Goal: Task Accomplishment & Management: Use online tool/utility

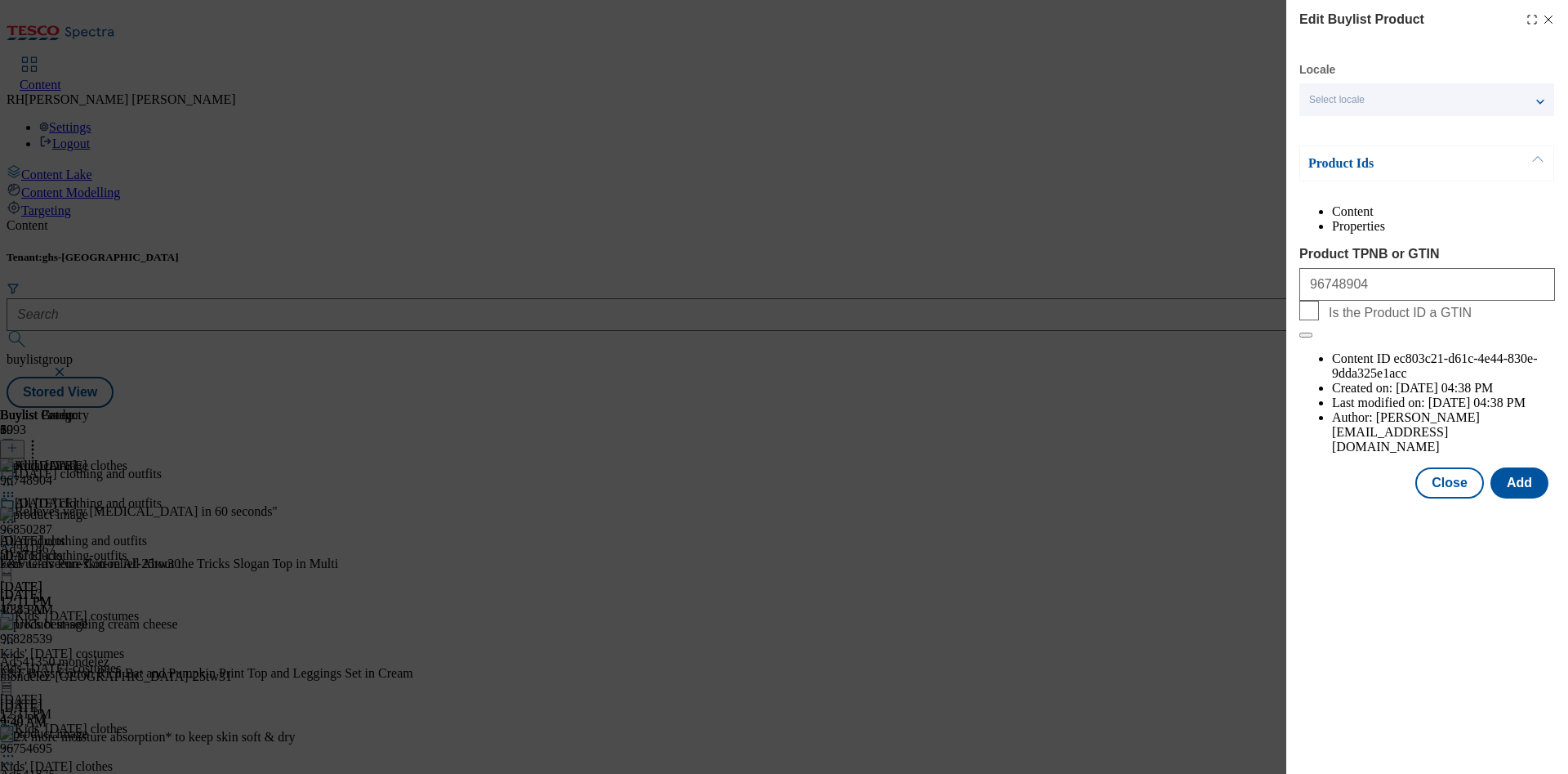
scroll to position [6101, 0]
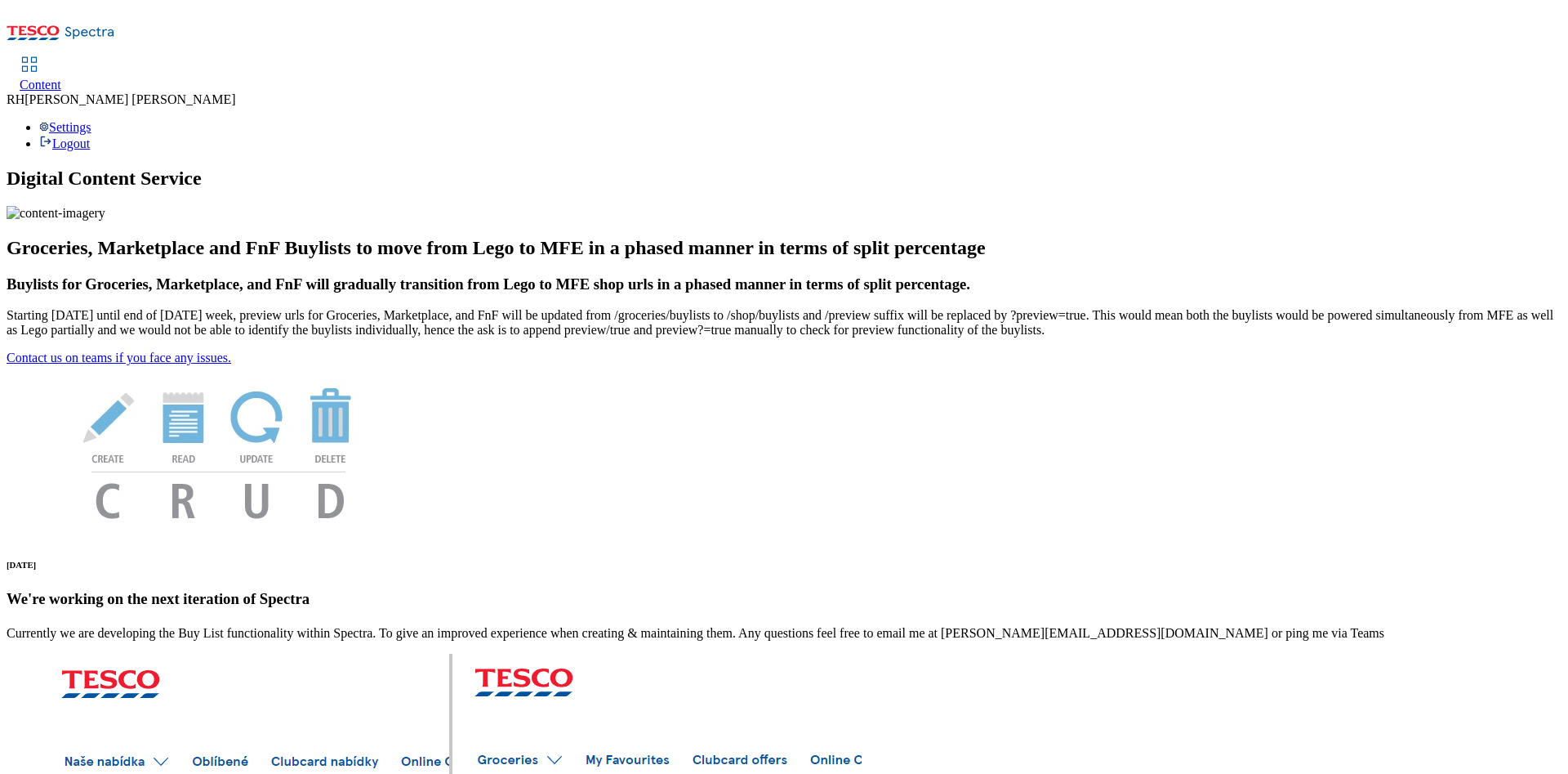
click at [61, 78] on span "Content" at bounding box center [41, 85] width 42 height 14
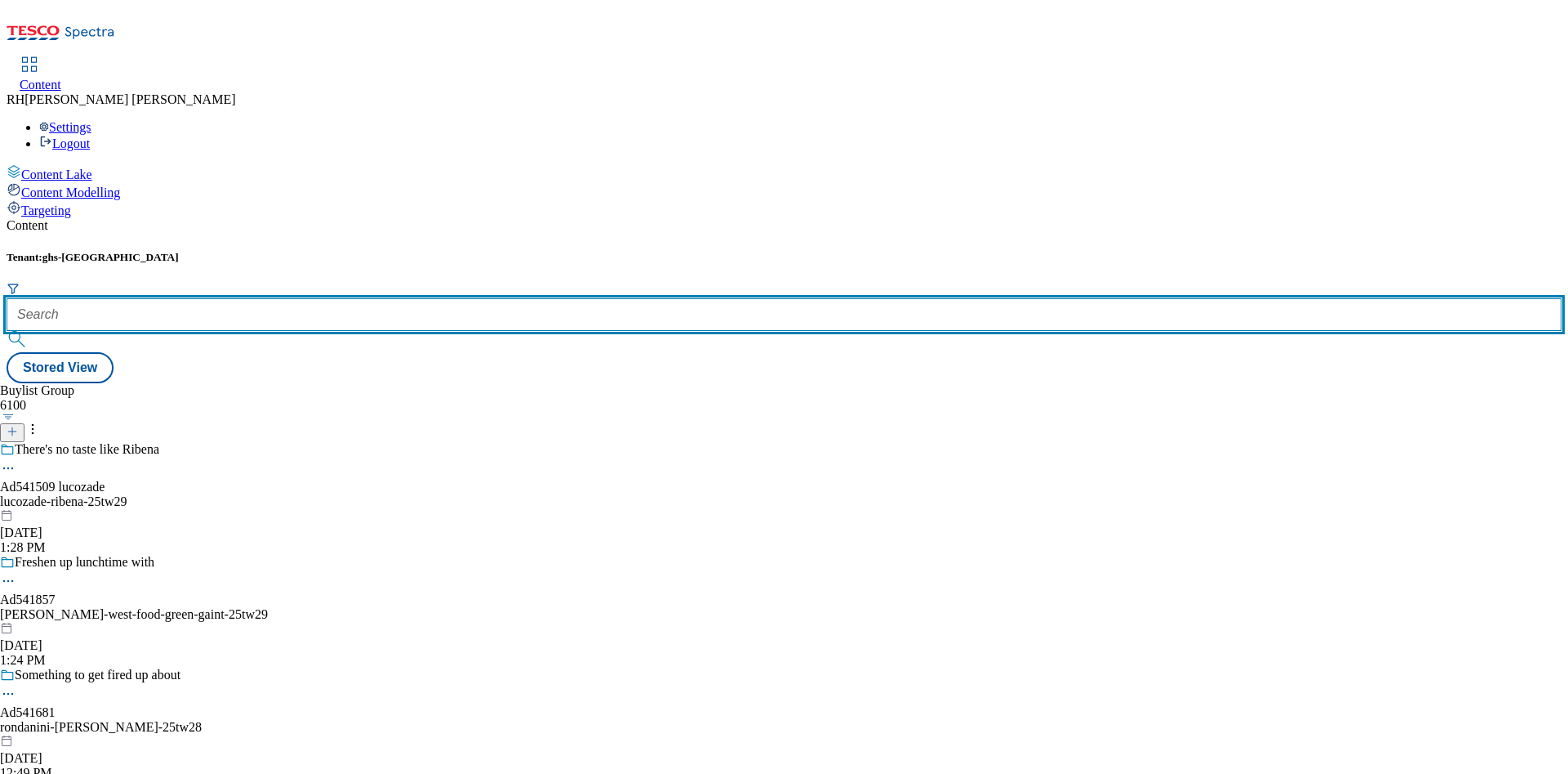
click at [392, 299] on input "text" at bounding box center [784, 315] width 1555 height 32
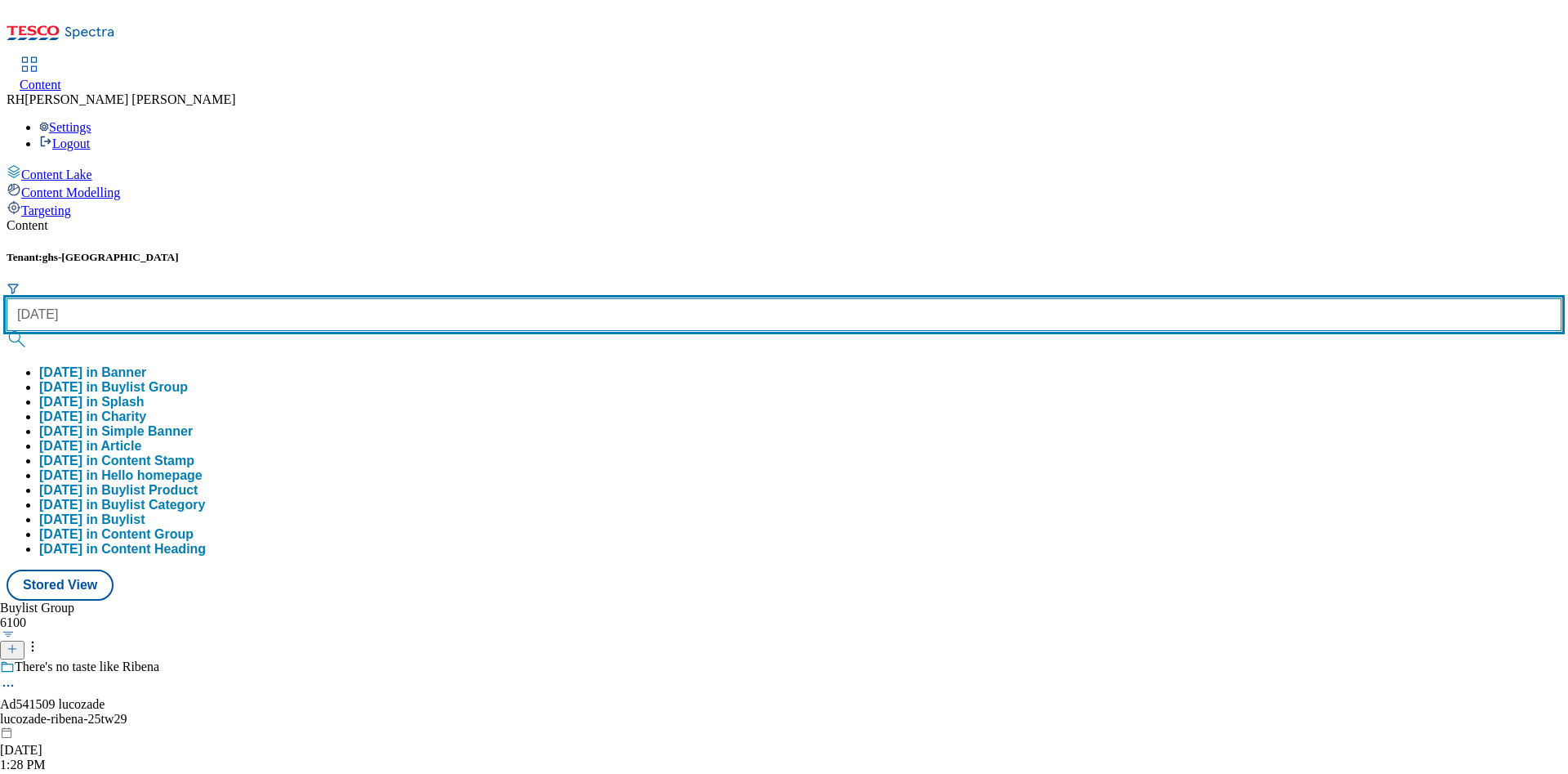
type input "halloween"
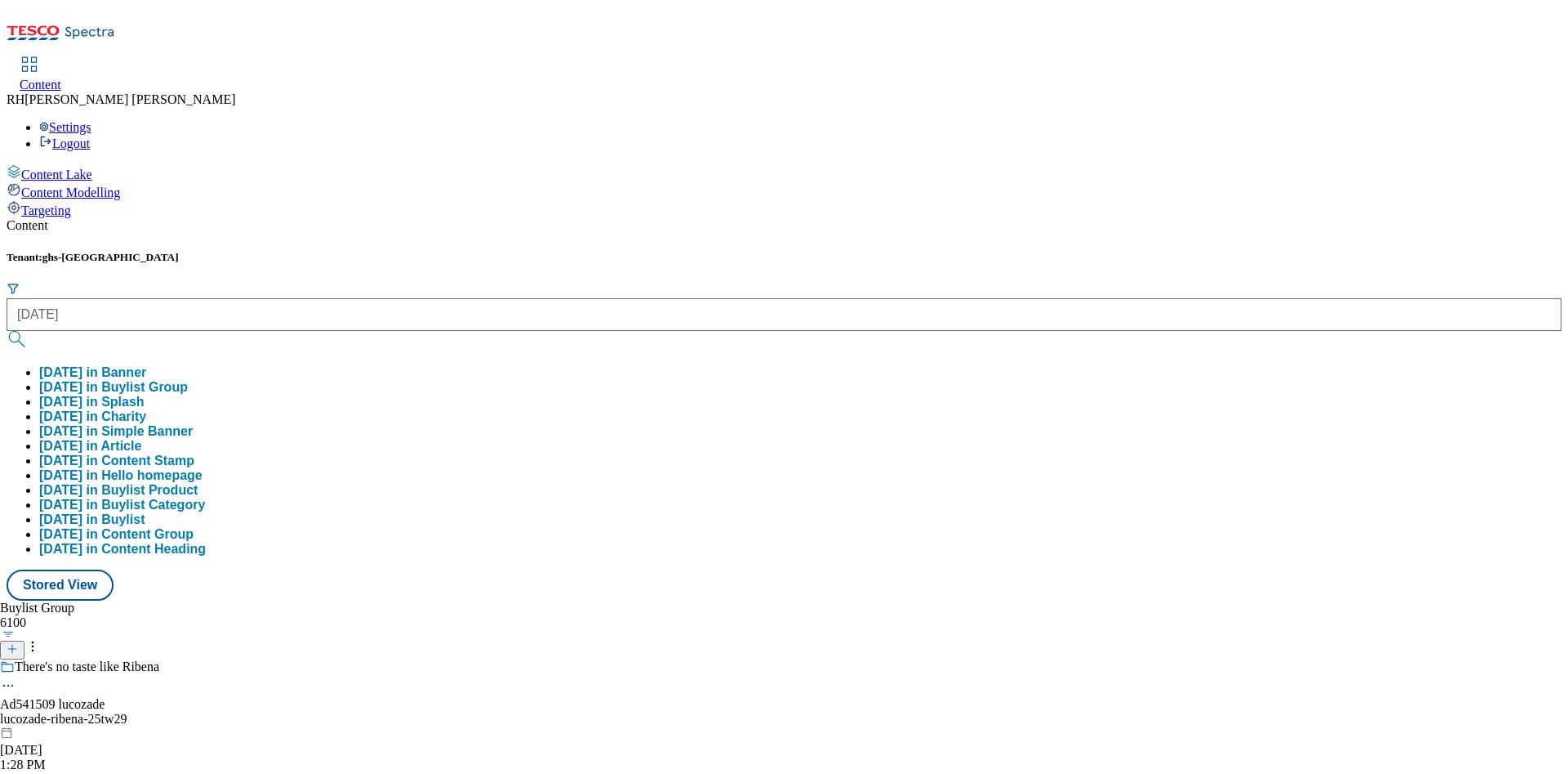
click at [188, 380] on button "halloween in Buylist Group" at bounding box center [113, 387] width 148 height 14
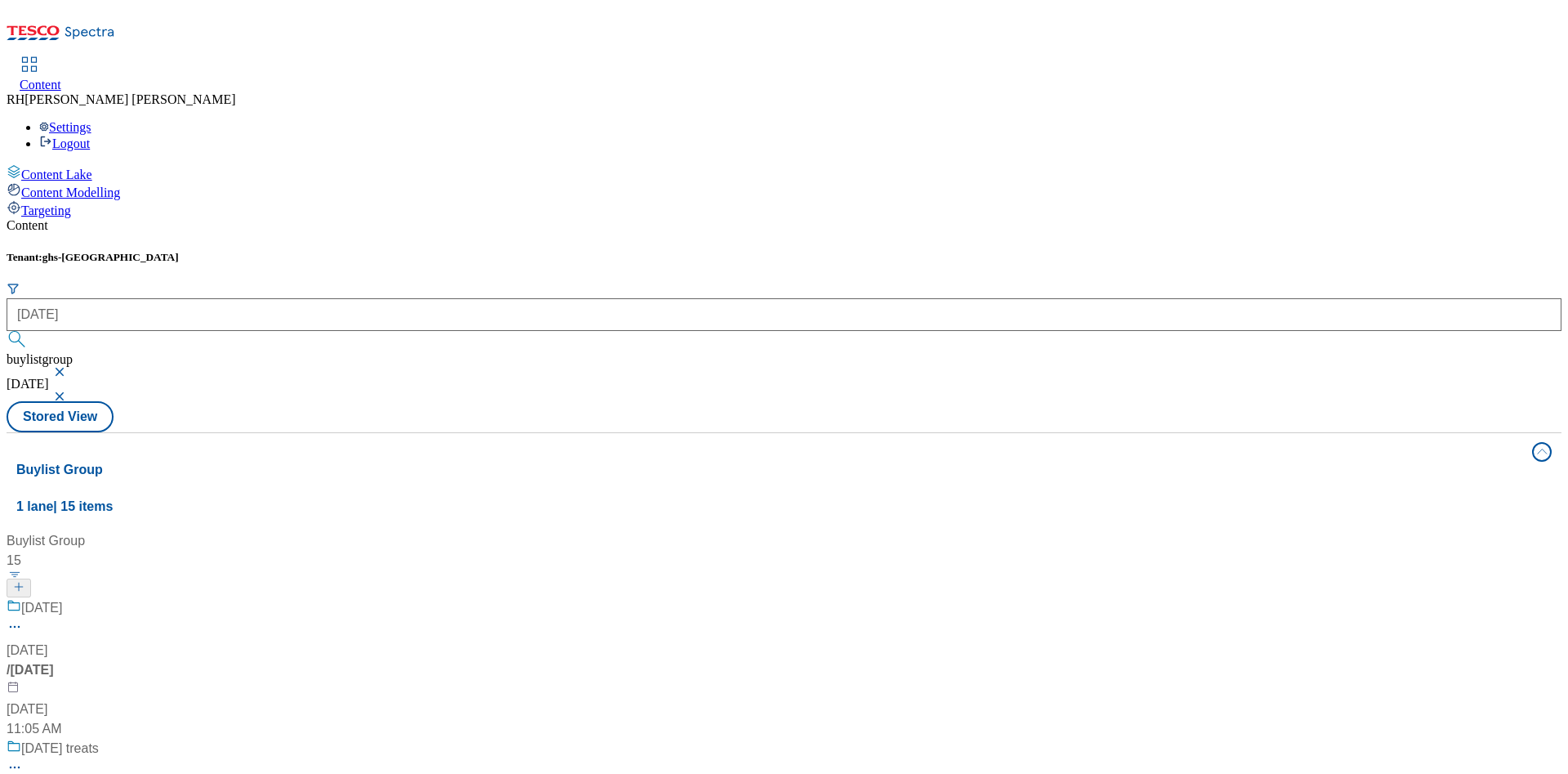
scroll to position [802, 0]
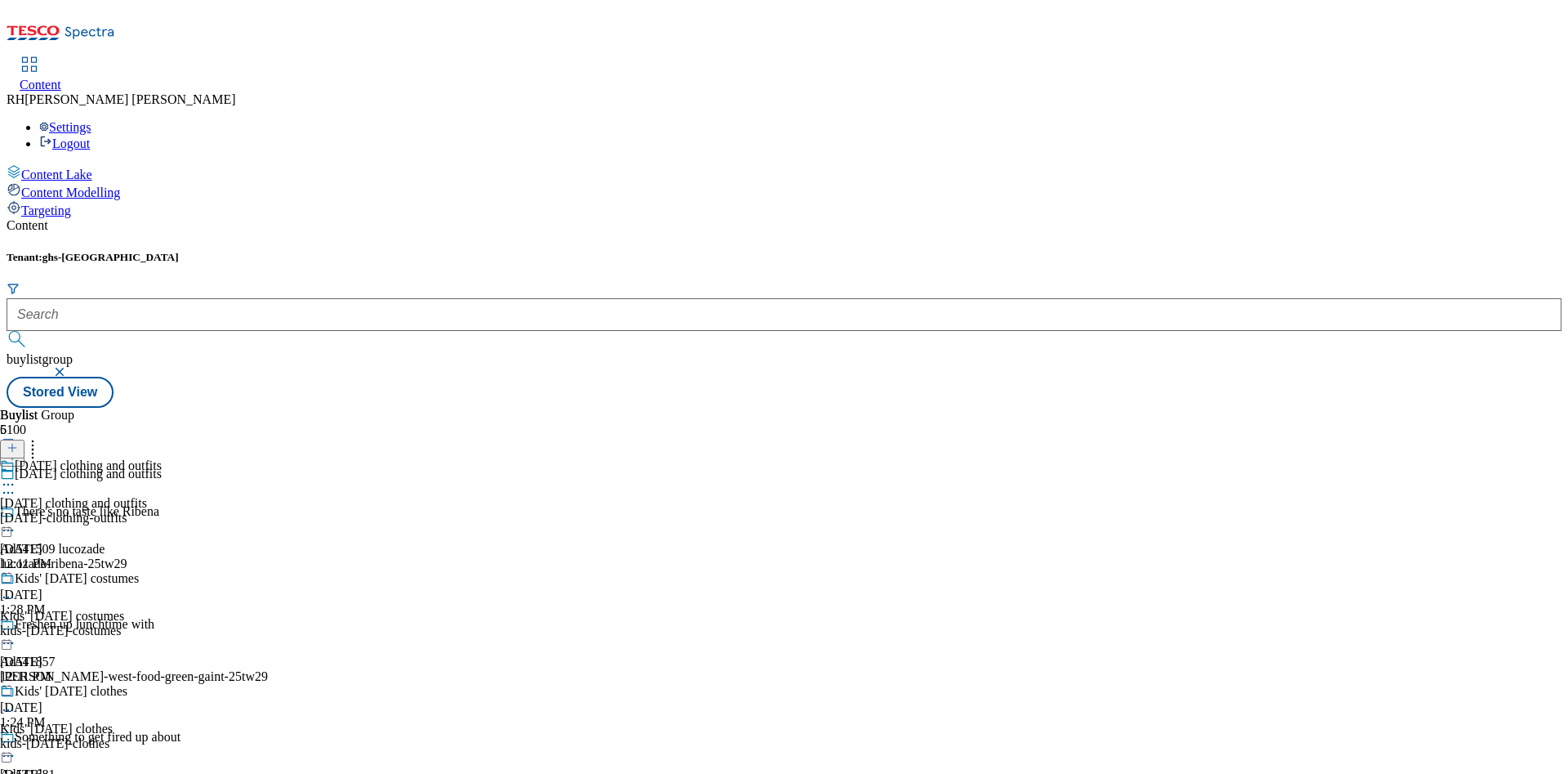
scroll to position [153, 0]
click at [162, 736] on div "kids-halloween-clothes" at bounding box center [81, 743] width 162 height 14
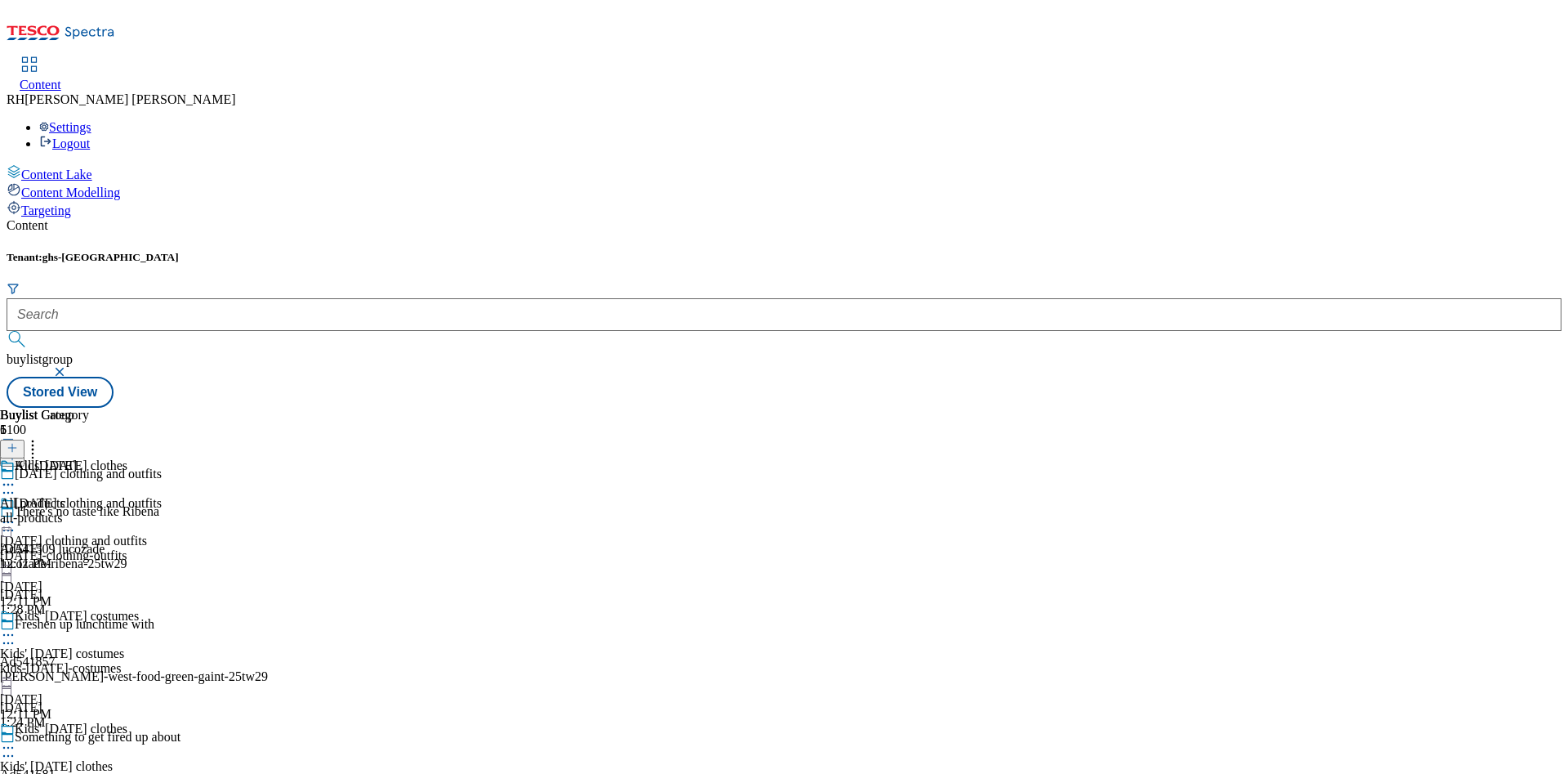
click at [89, 458] on div "All Halloween All products all-products Aug 22, 2025 12:11 PM" at bounding box center [45, 514] width 89 height 113
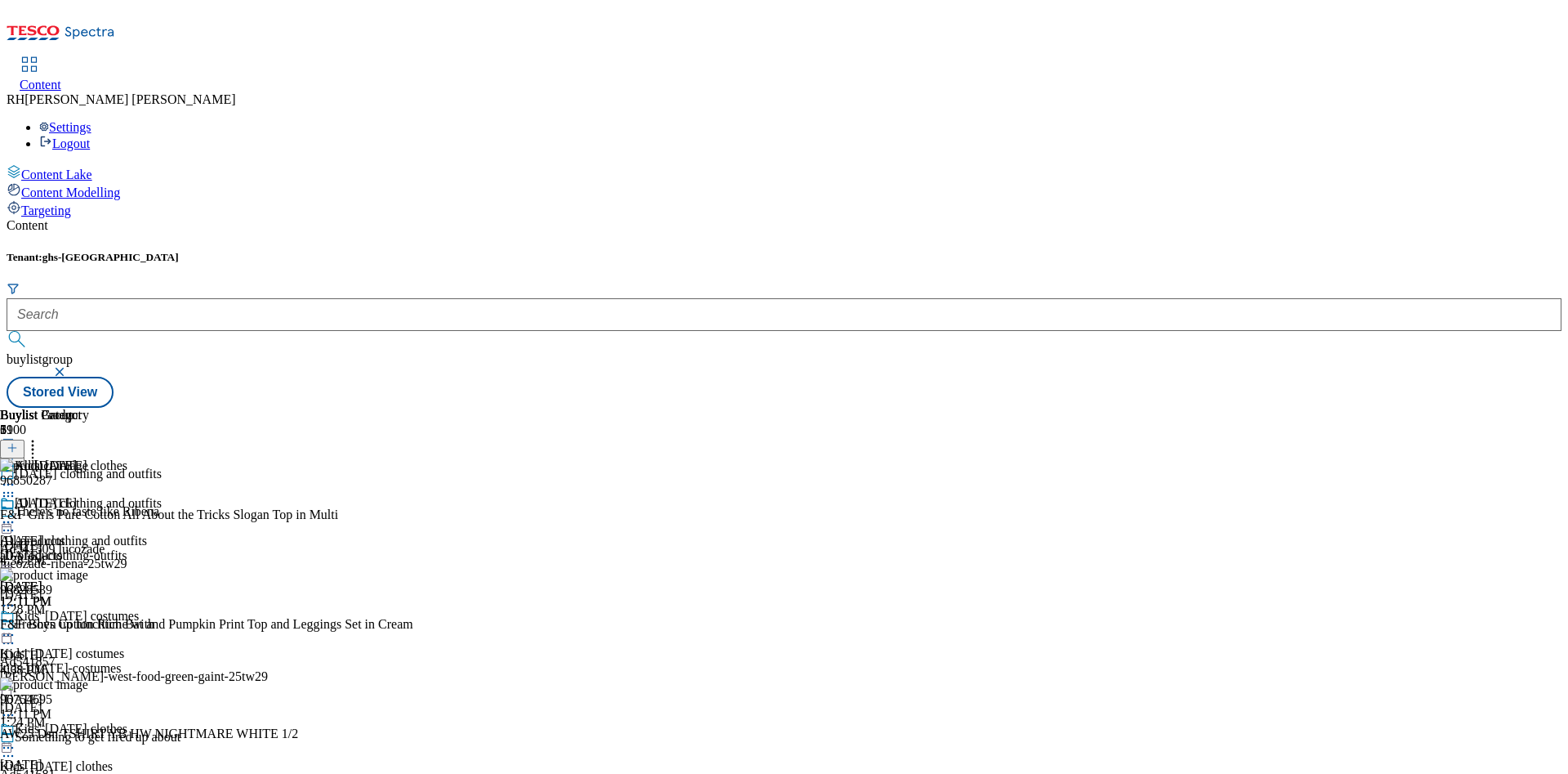
scroll to position [242, 0]
click at [16, 706] on icon at bounding box center [8, 714] width 16 height 16
click at [69, 744] on span "Edit" at bounding box center [60, 749] width 19 height 12
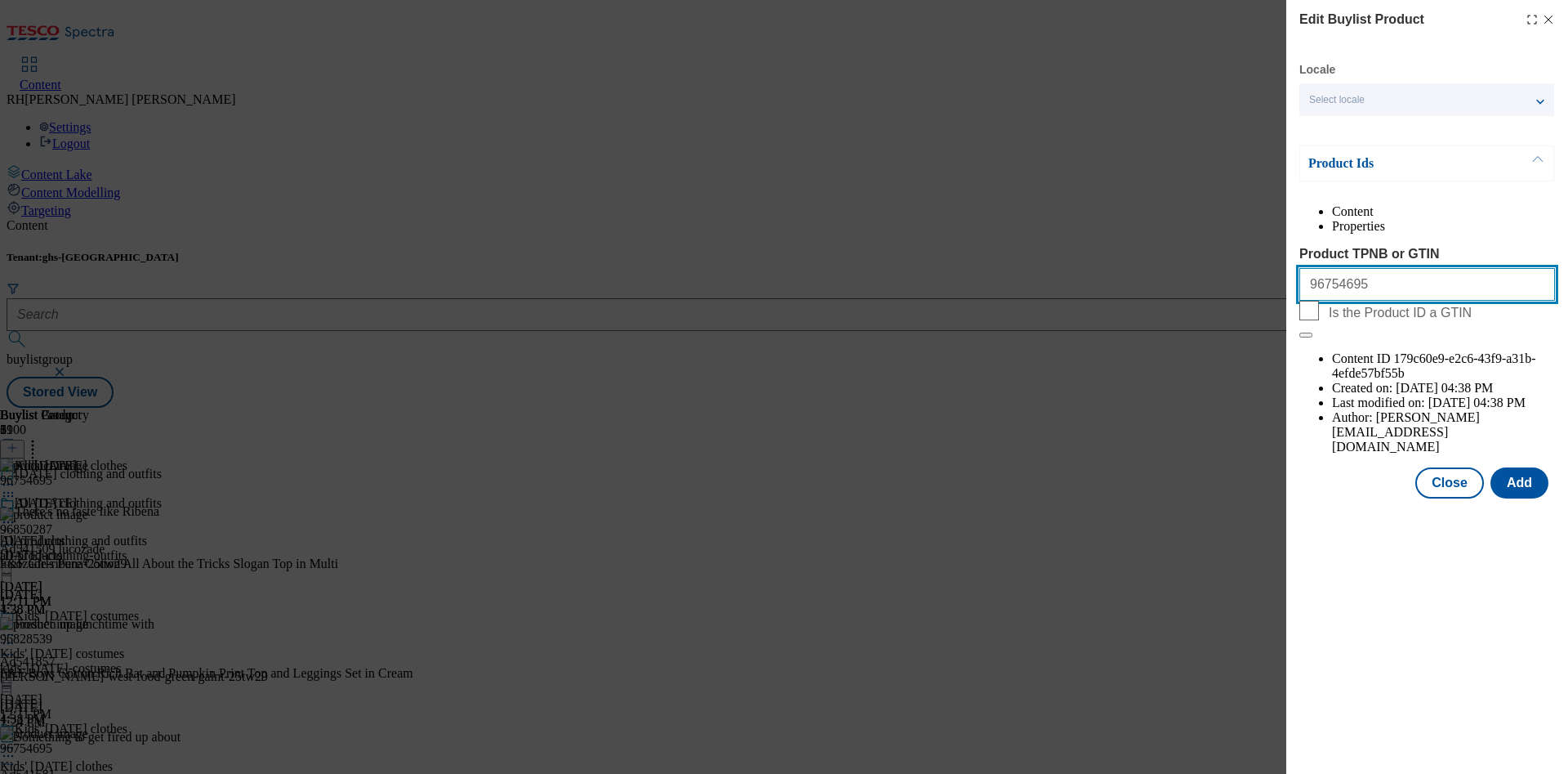
drag, startPoint x: 1400, startPoint y: 319, endPoint x: 1158, endPoint y: 327, distance: 242.1
click at [1158, 327] on div "Edit Buylist Product Locale Select locale English Welsh Product Ids Content Pro…" at bounding box center [784, 387] width 1568 height 774
